Goal: Information Seeking & Learning: Check status

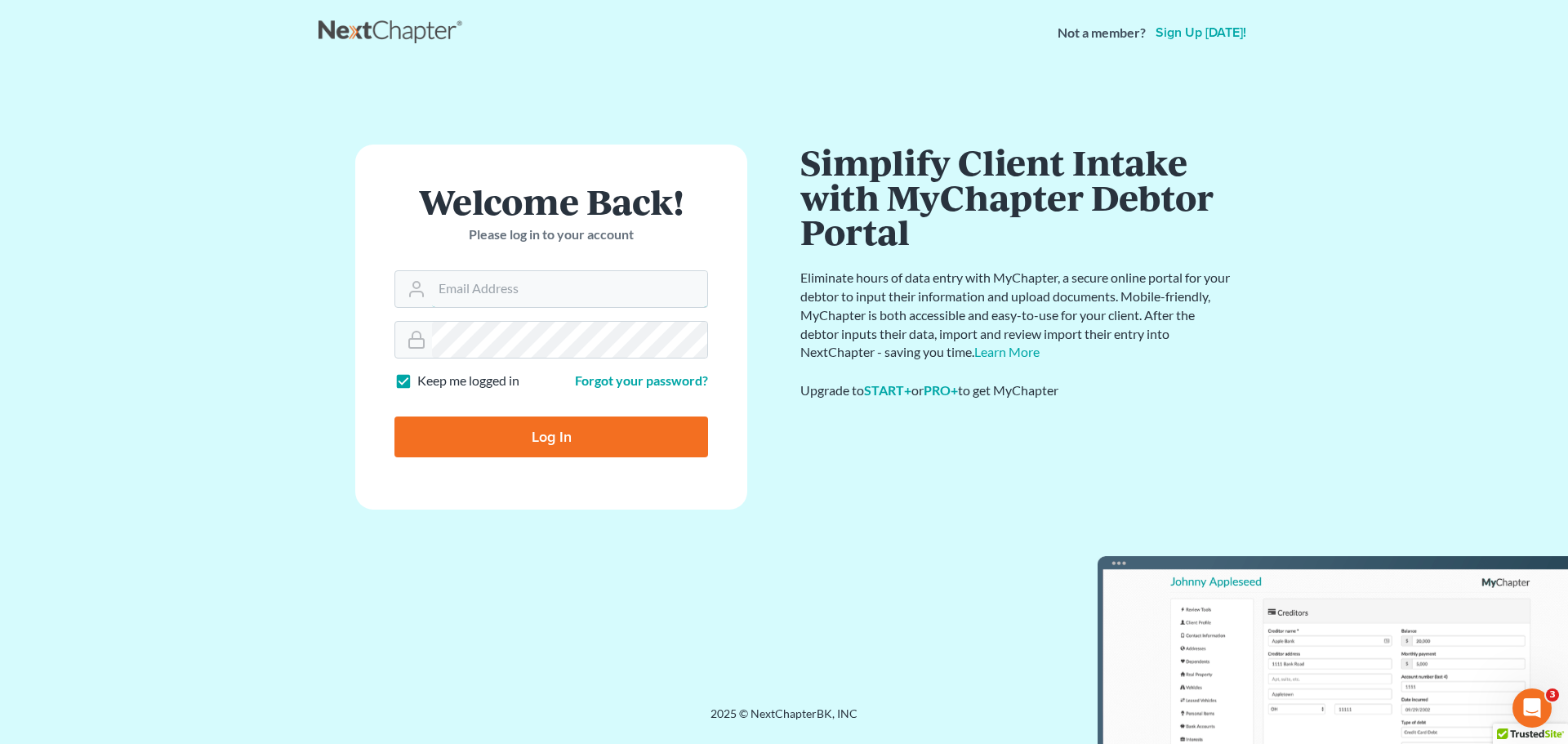
type input "[EMAIL_ADDRESS][DOMAIN_NAME]"
click at [545, 437] on input "Log In" at bounding box center [551, 437] width 314 height 40
type input "Thinking..."
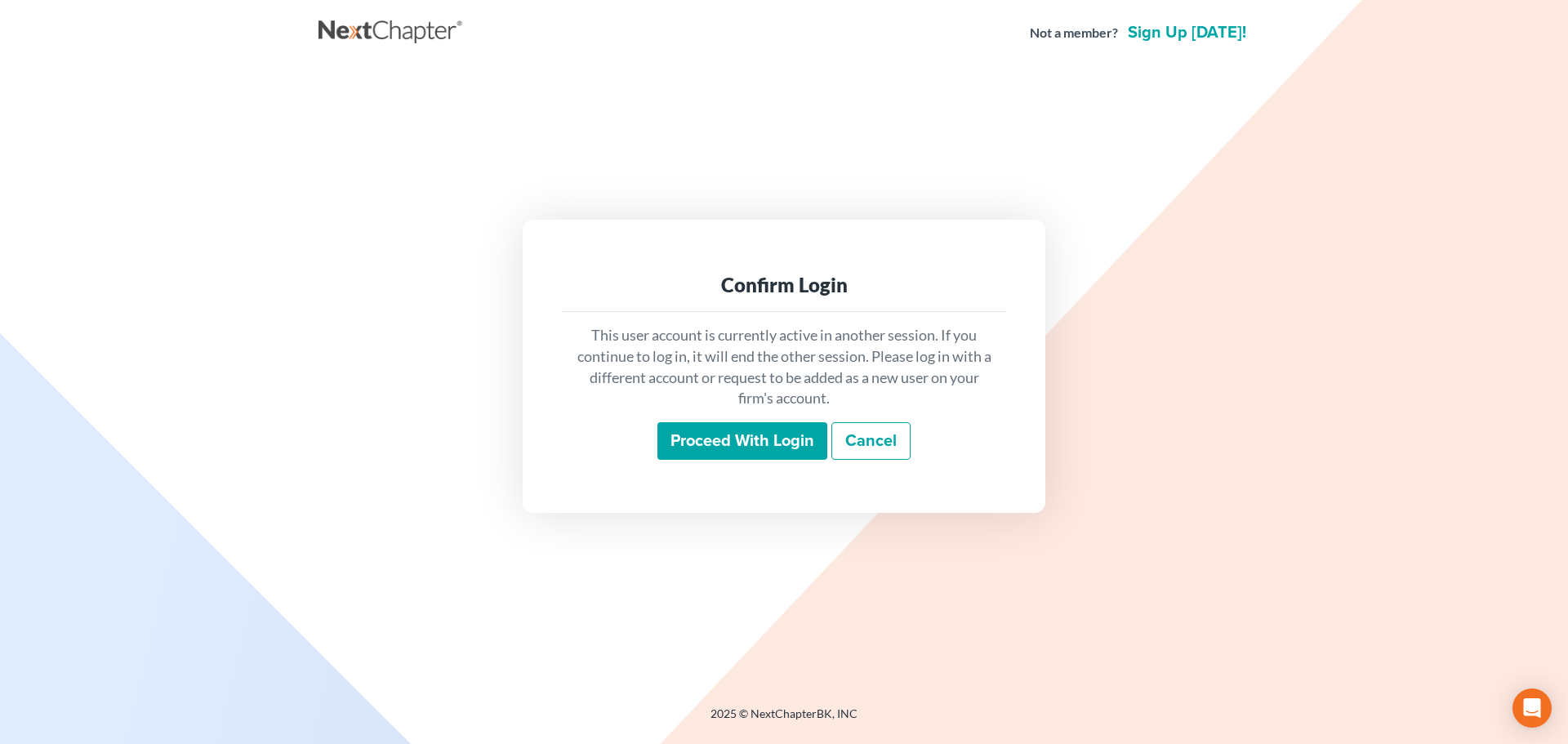
click at [754, 451] on input "Proceed with login" at bounding box center [741, 441] width 170 height 38
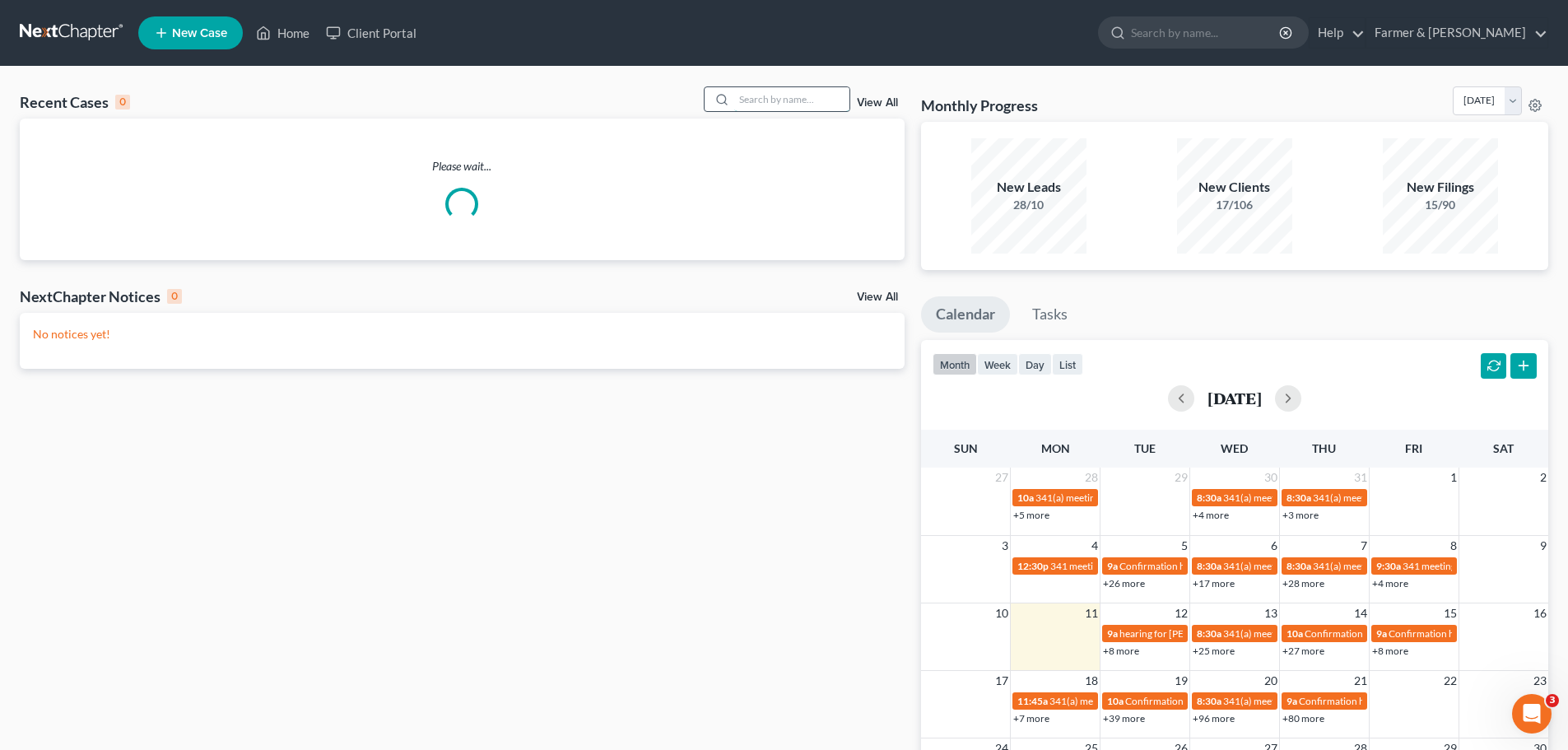
click at [753, 98] on input "search" at bounding box center [792, 98] width 115 height 24
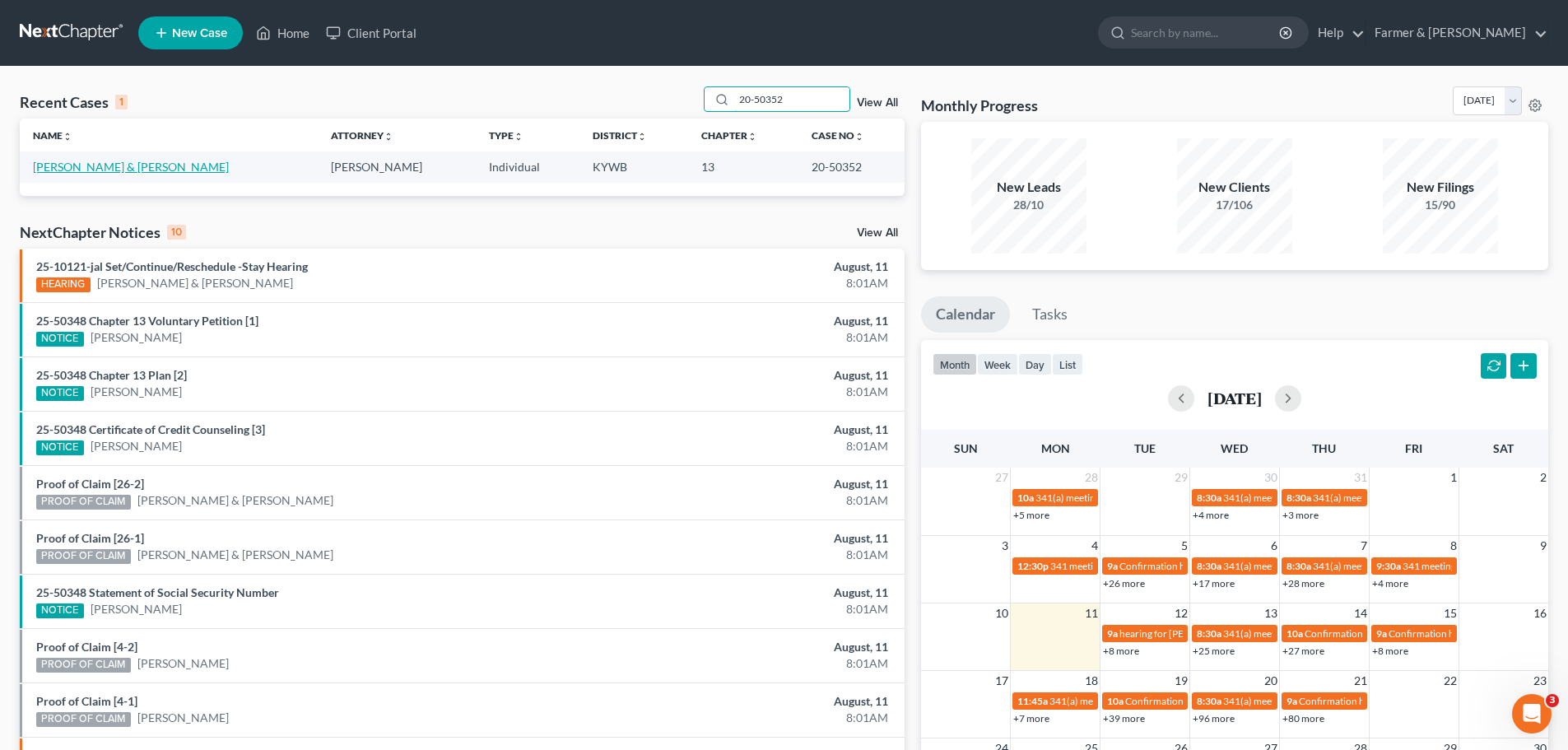
type input "20-50352"
click at [166, 168] on link "Coulson, Ashley & Whitlock, Michael" at bounding box center [130, 167] width 196 height 14
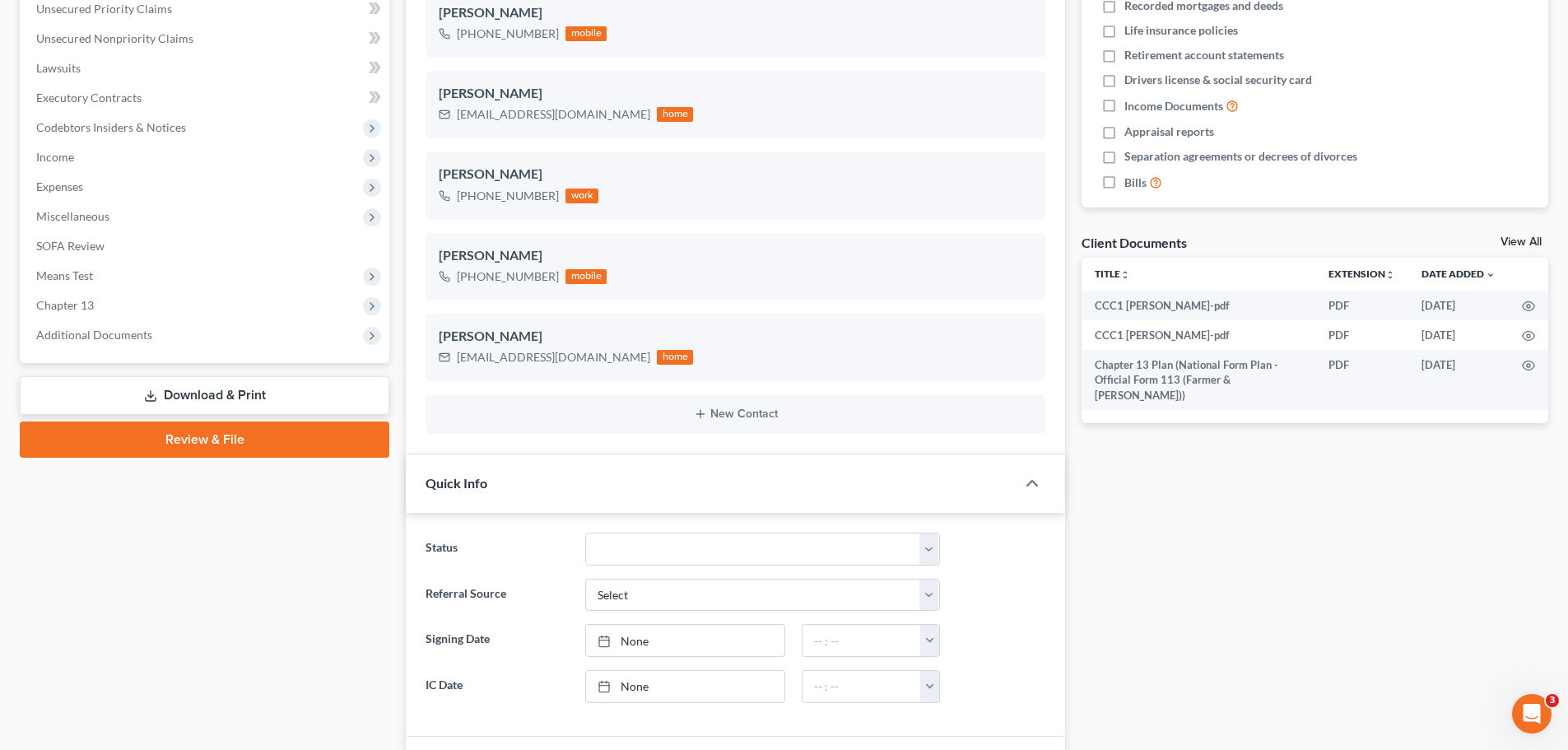
scroll to position [576, 0]
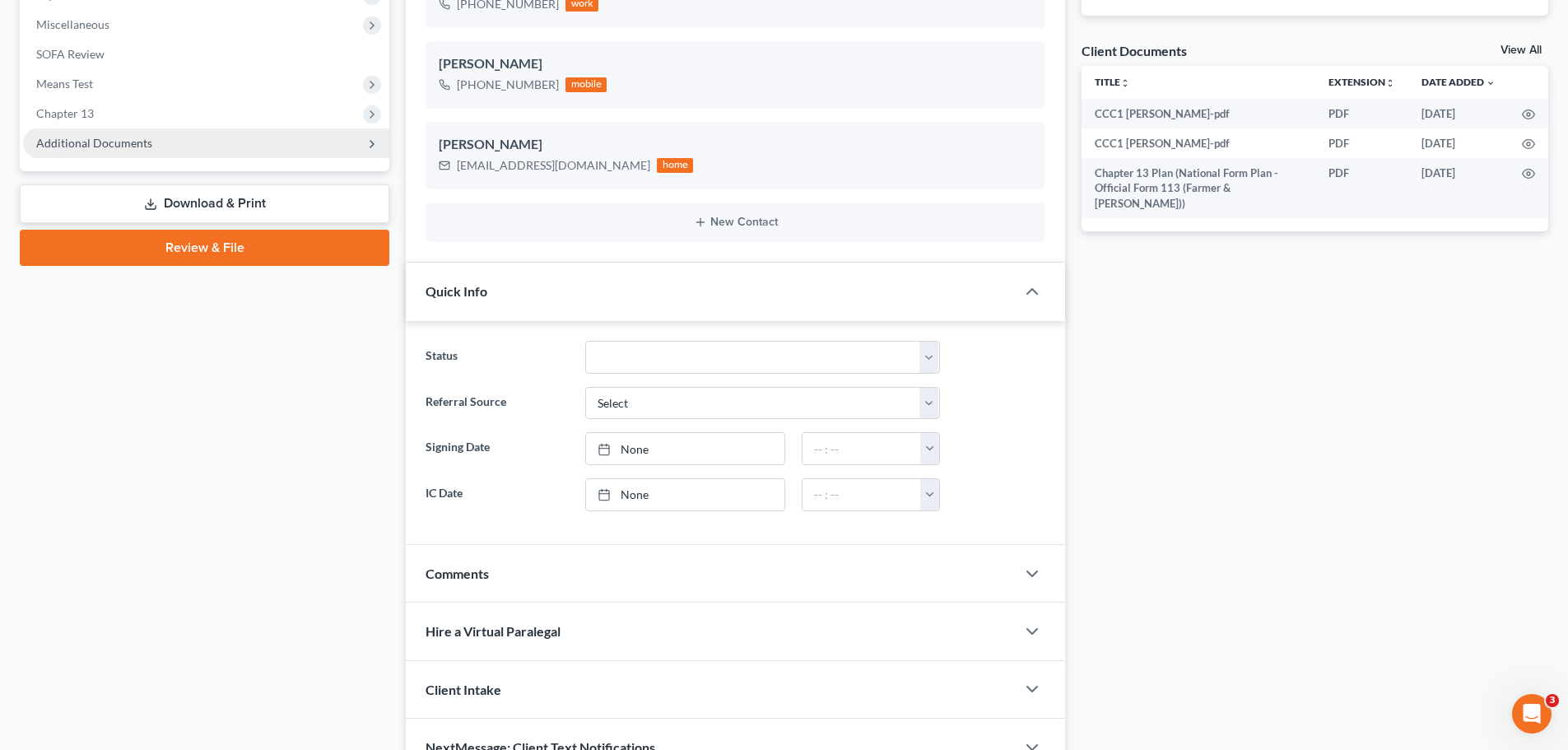
click at [173, 157] on span "Additional Documents" at bounding box center [206, 143] width 366 height 29
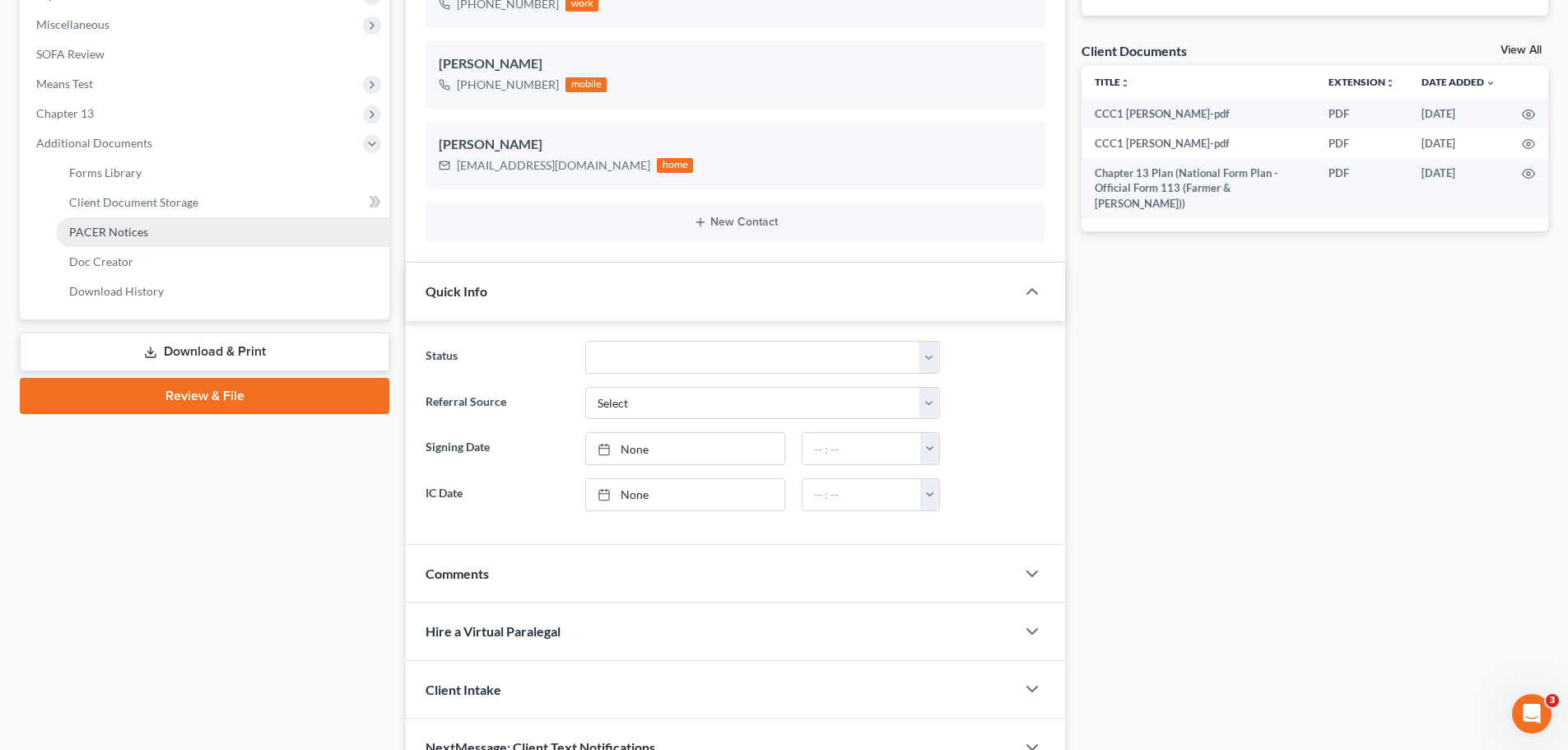
click at [167, 235] on link "PACER Notices" at bounding box center [222, 231] width 333 height 29
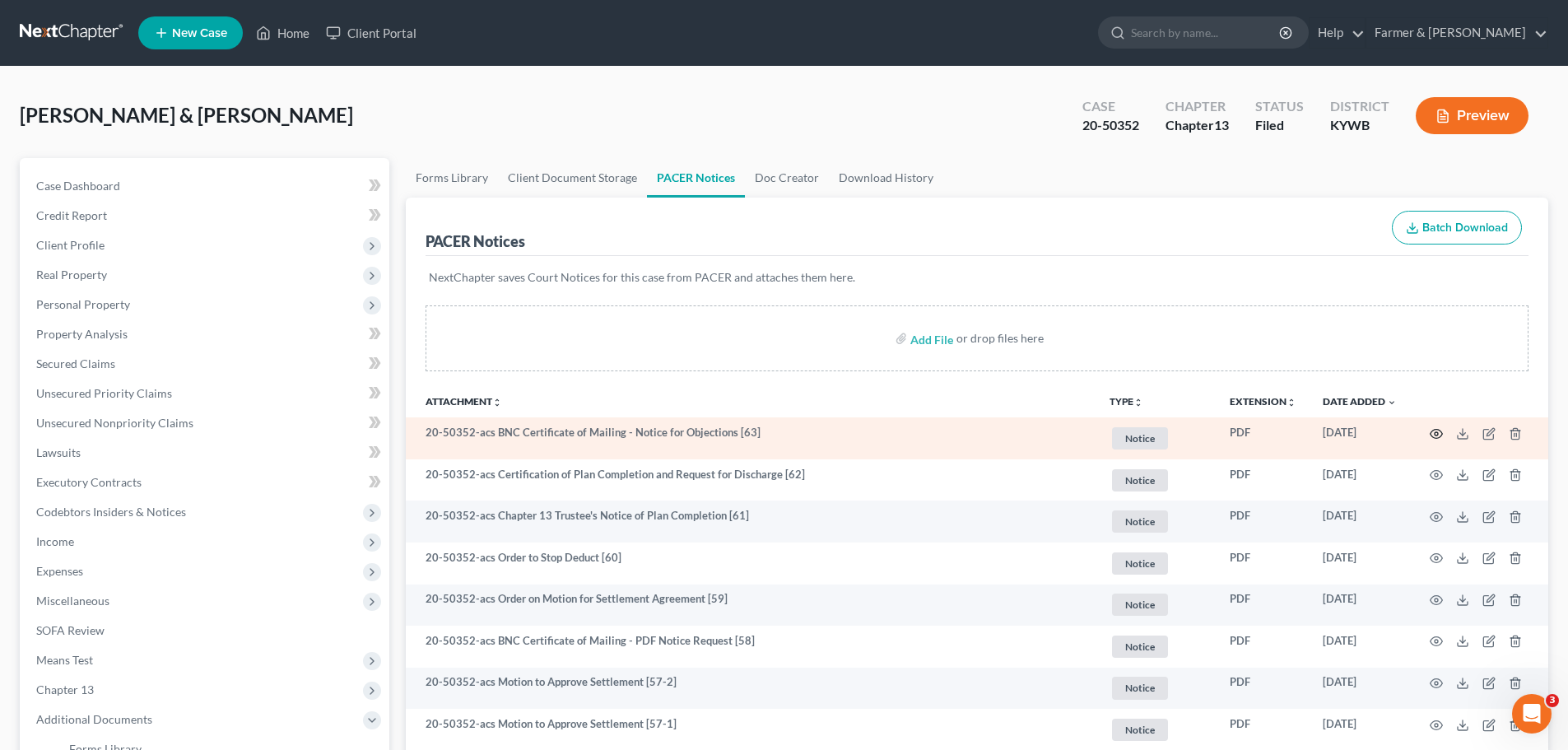
click at [1433, 428] on icon "button" at bounding box center [1436, 434] width 13 height 13
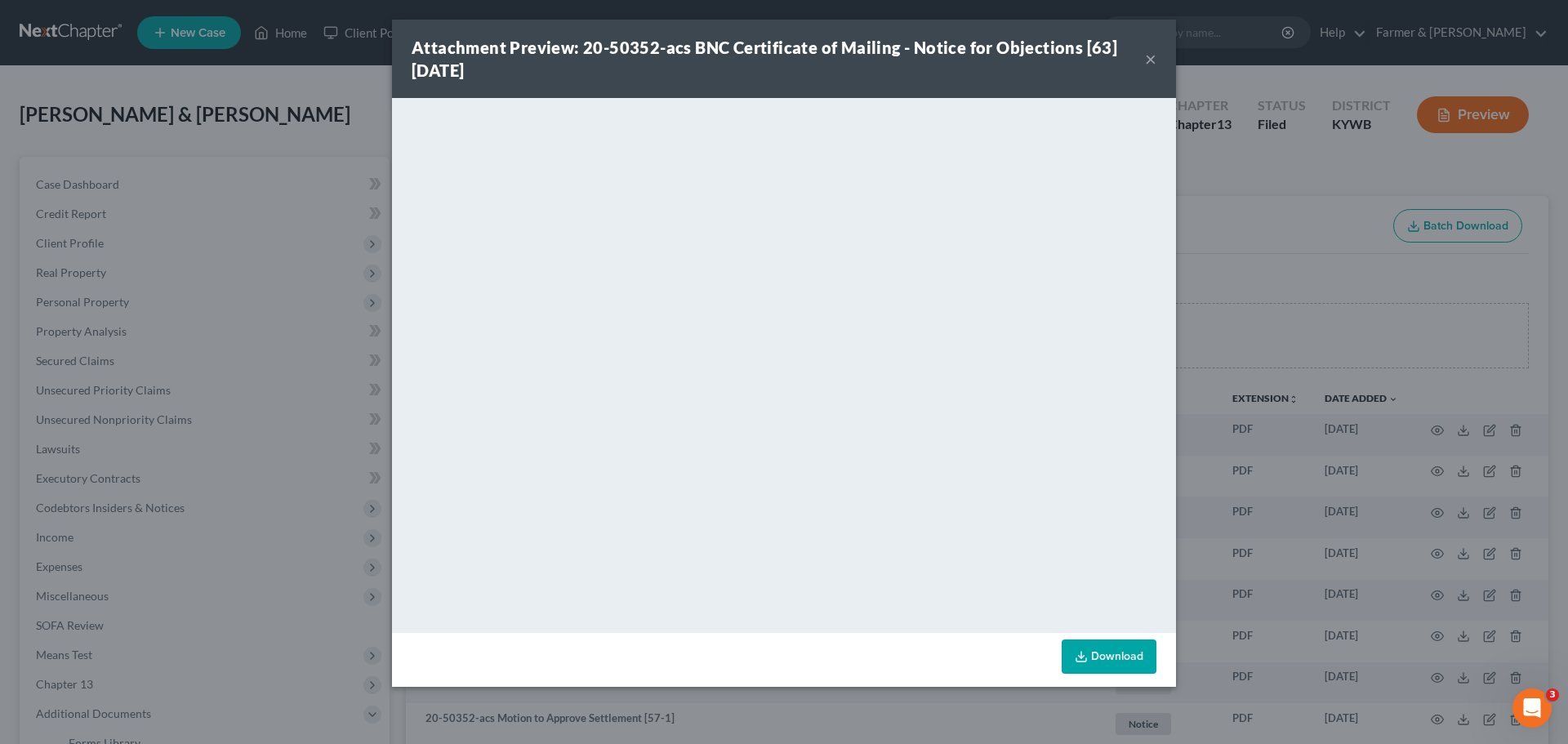
click at [1151, 62] on button "×" at bounding box center [1150, 59] width 11 height 19
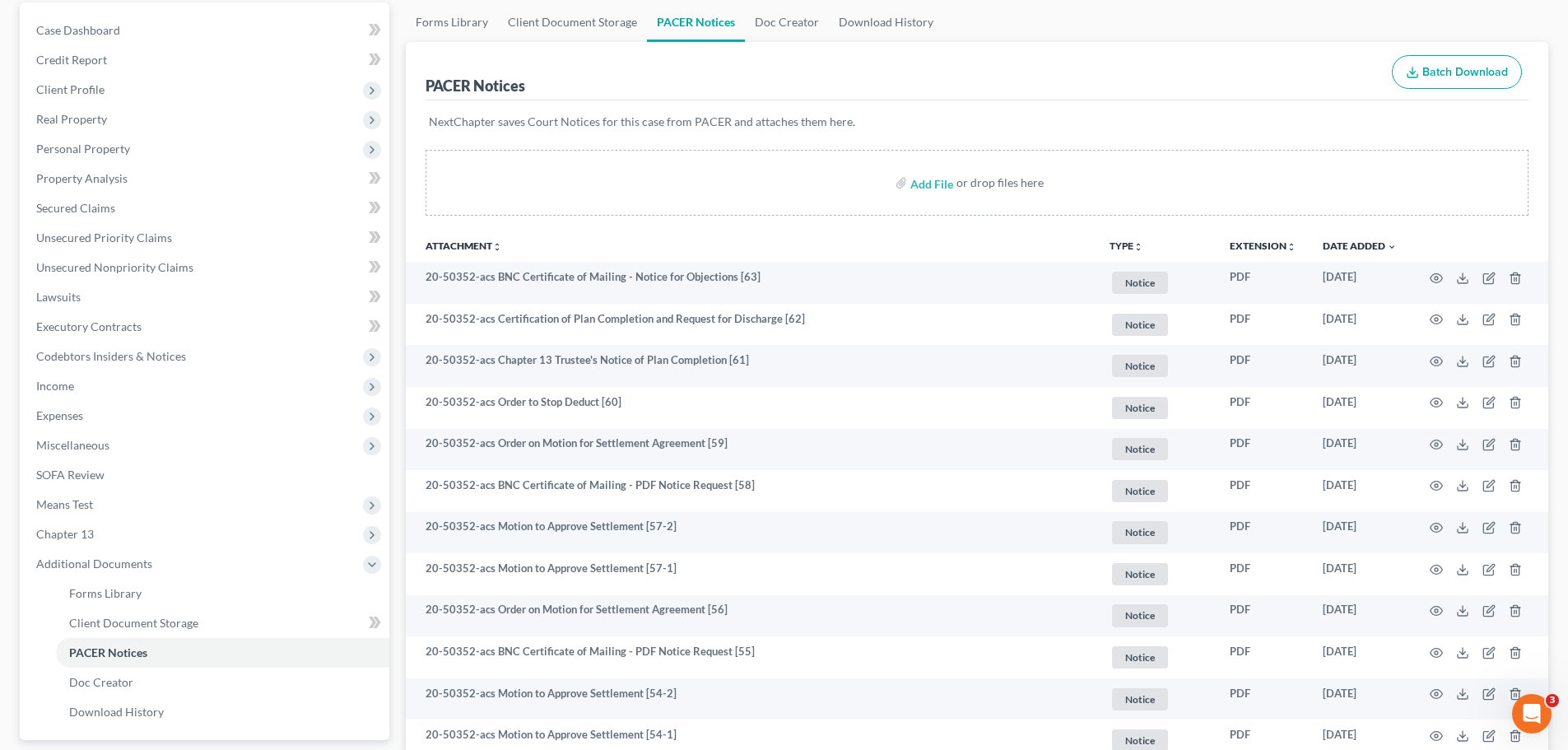
scroll to position [191, 0]
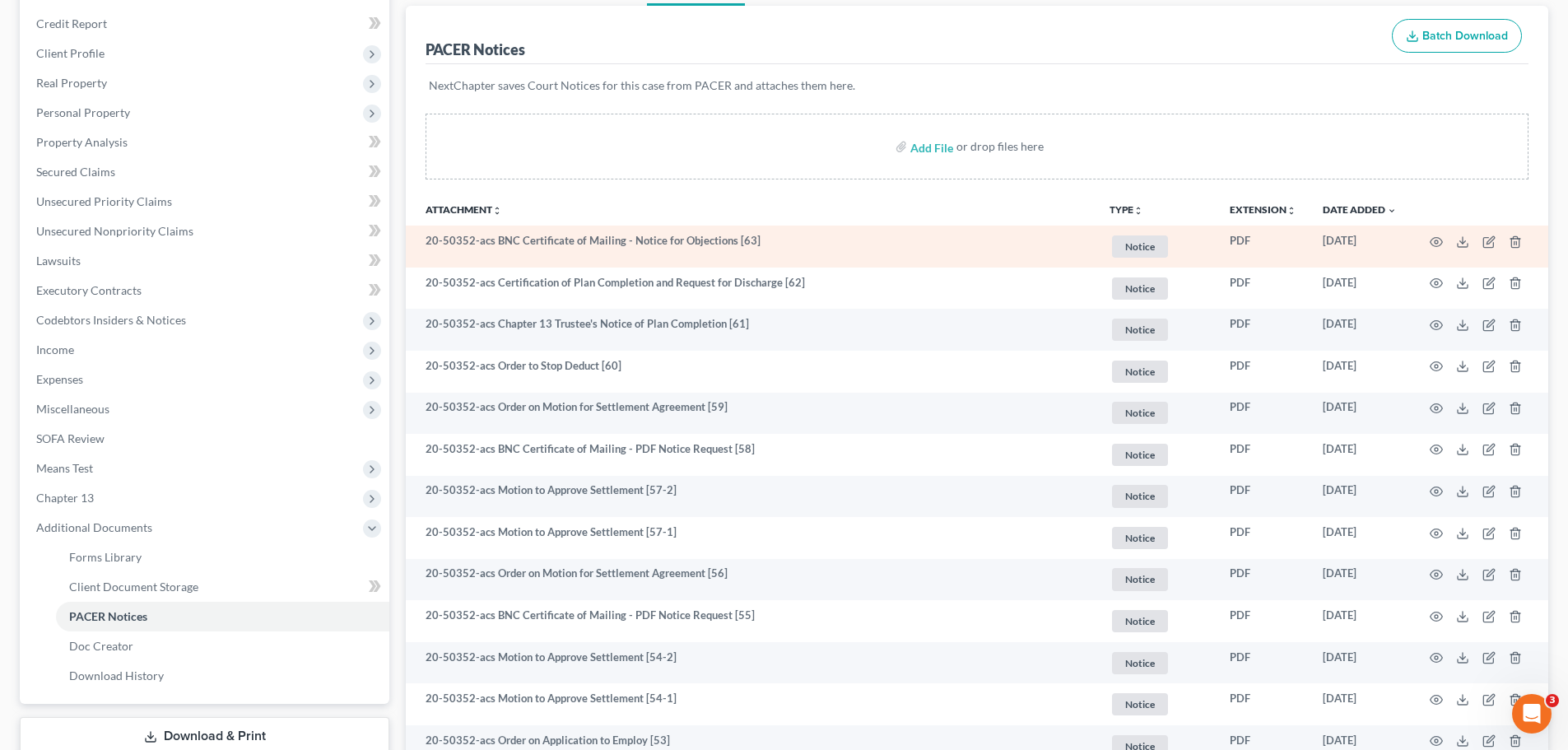
click at [1429, 238] on td at bounding box center [1479, 246] width 138 height 42
click at [1432, 245] on icon "button" at bounding box center [1437, 241] width 12 height 9
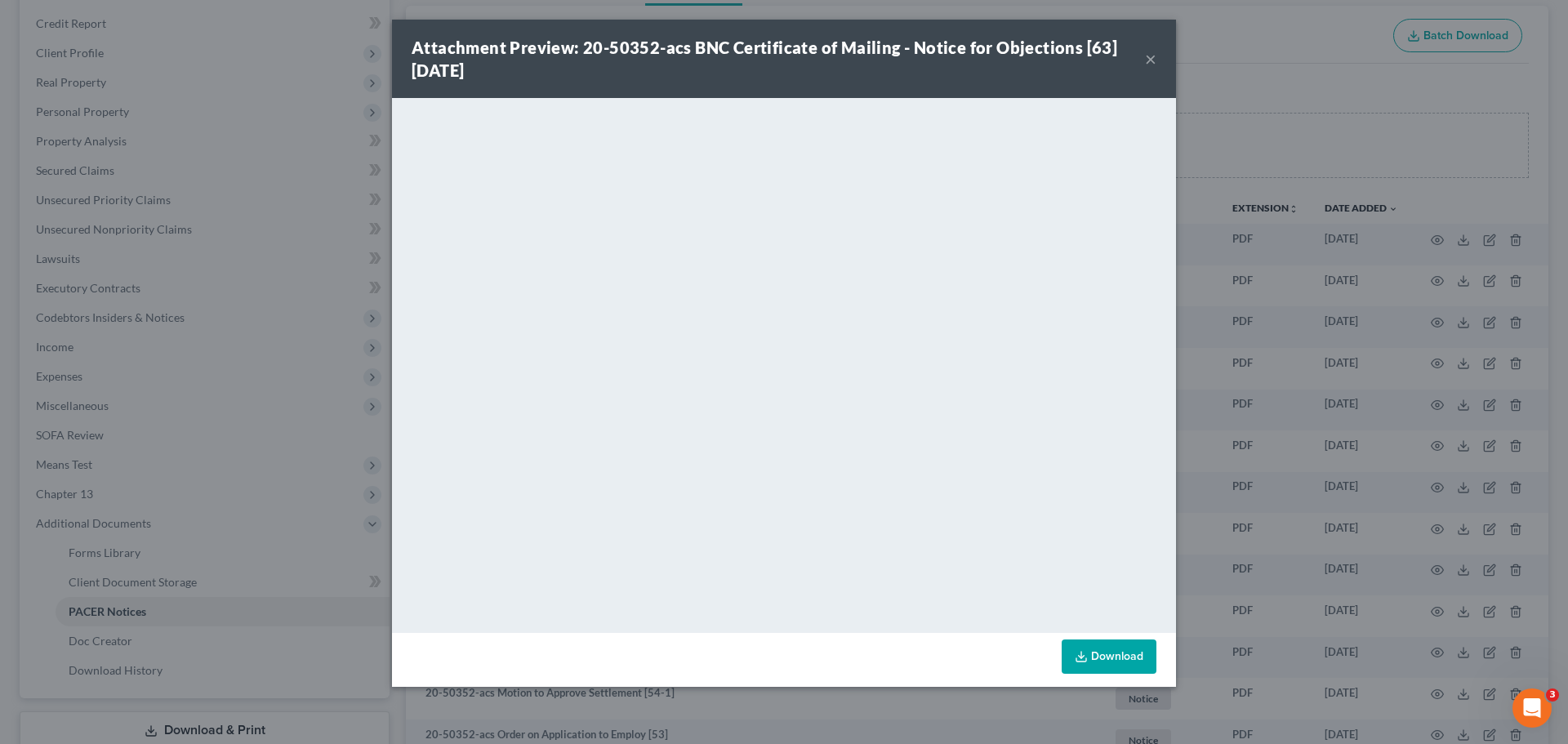
click at [1145, 58] on button "×" at bounding box center [1150, 59] width 11 height 19
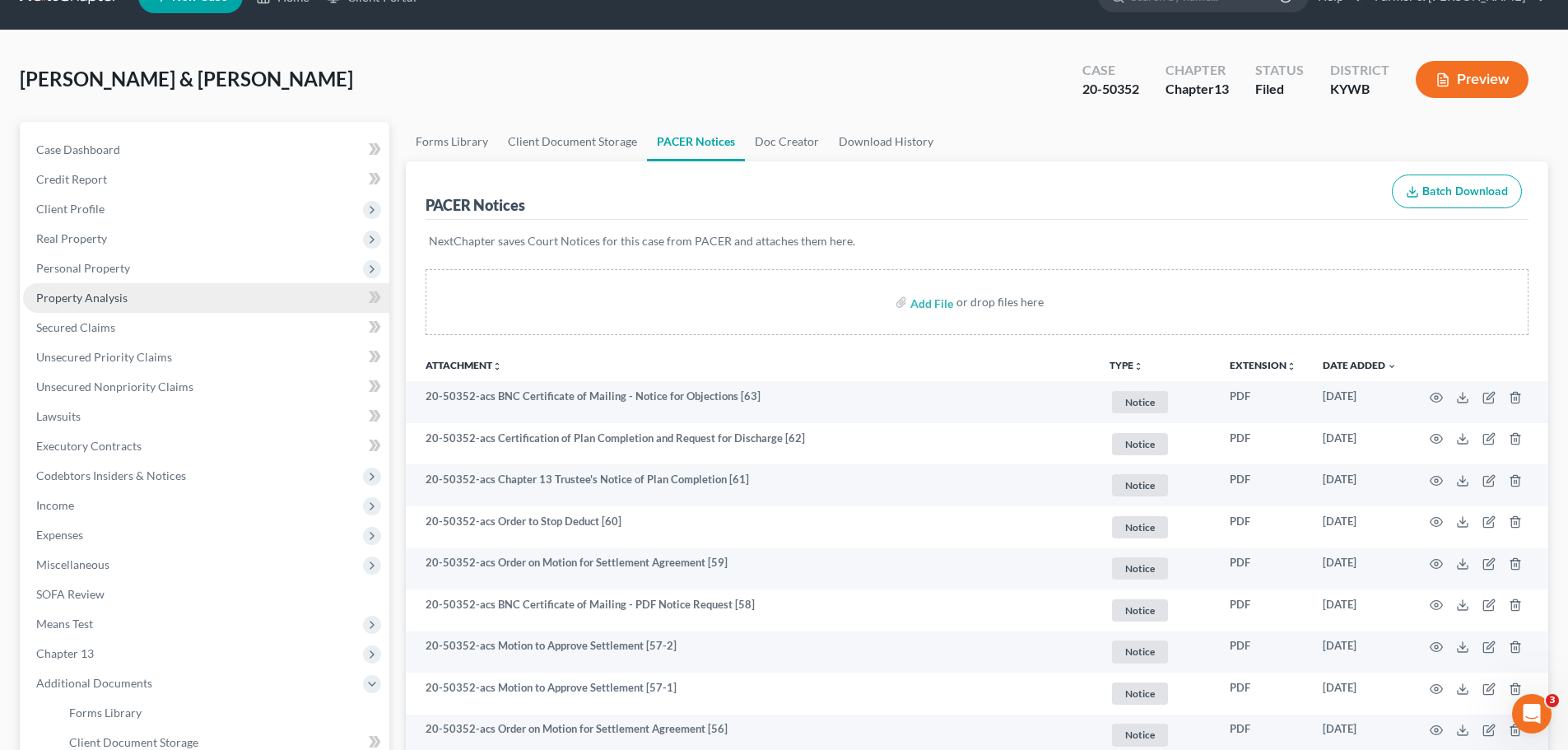
scroll to position [0, 0]
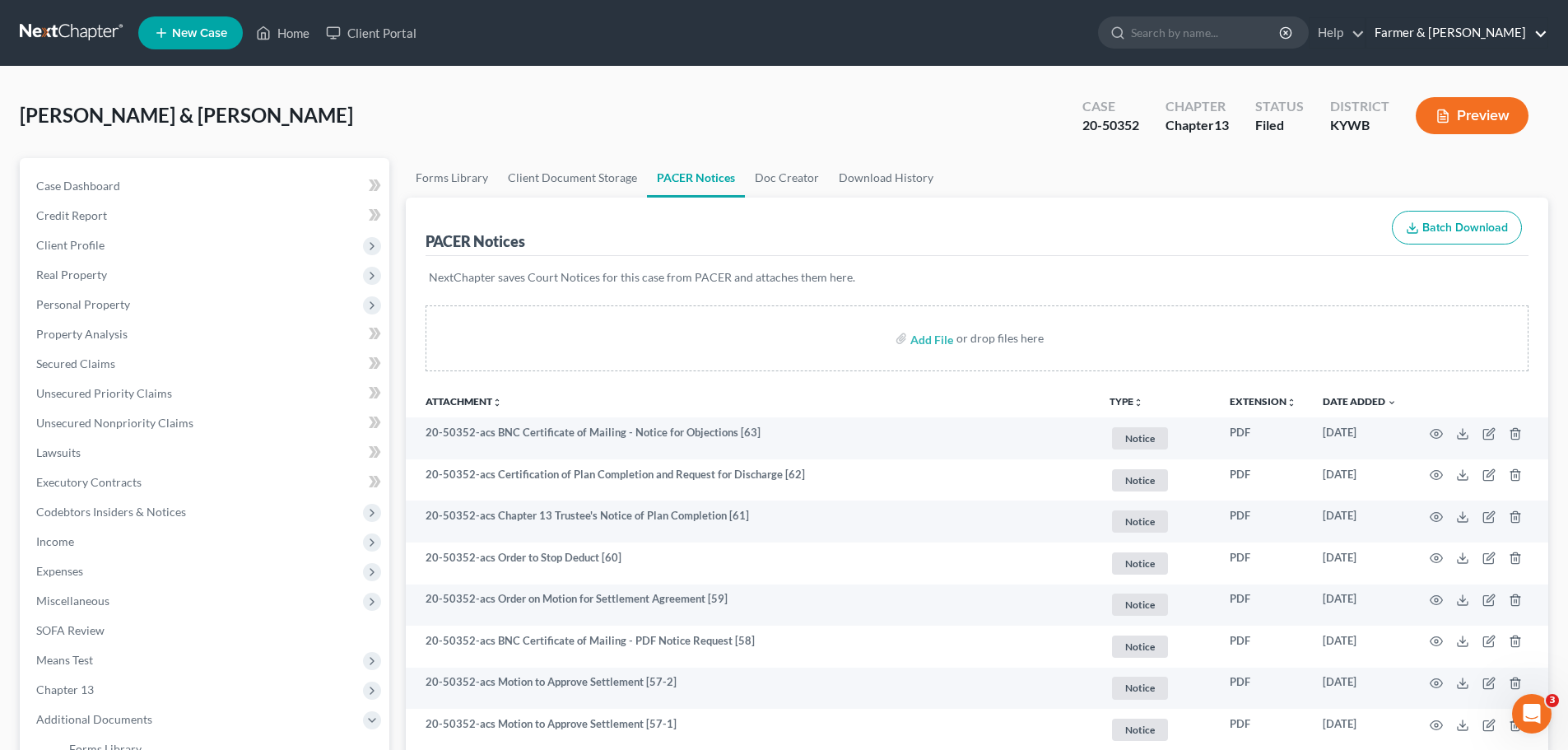
click at [1463, 33] on link "Farmer & Wright" at bounding box center [1456, 32] width 181 height 29
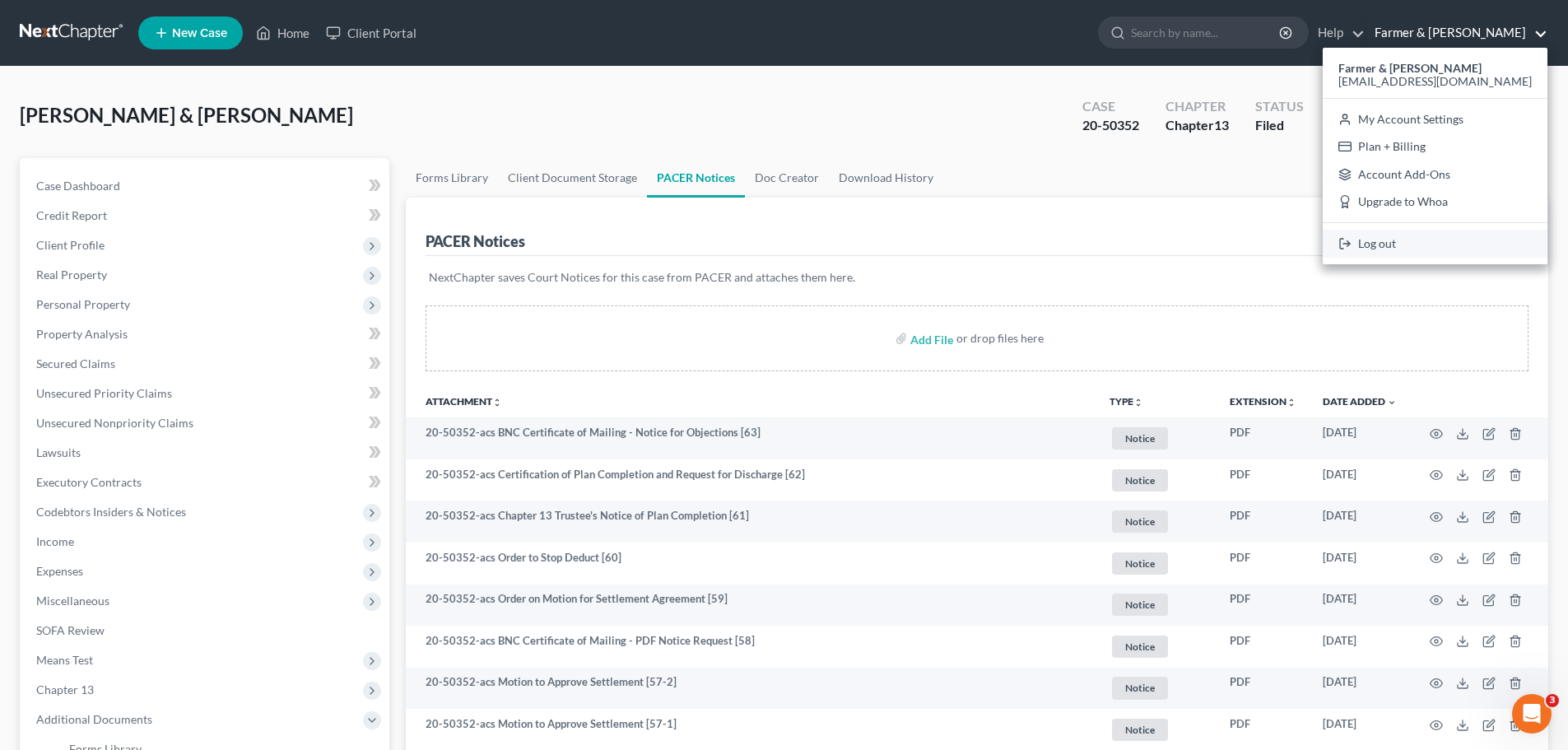
click at [1425, 242] on link "Log out" at bounding box center [1434, 244] width 224 height 28
